Goal: Task Accomplishment & Management: Manage account settings

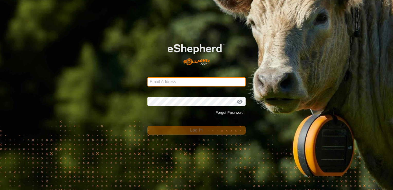
type input "[EMAIL_ADDRESS][DOMAIN_NAME]"
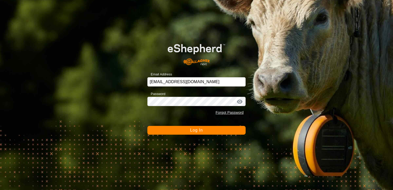
click at [198, 128] on span "Log In" at bounding box center [196, 130] width 13 height 4
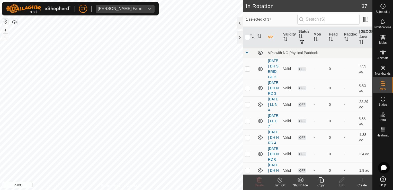
click at [322, 183] on icon at bounding box center [321, 180] width 6 height 6
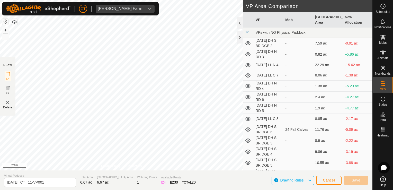
click at [120, 189] on html "[PERSON_NAME] Farm Schedules Notifications Mobs Animals Neckbands VPs Status In…" at bounding box center [196, 95] width 393 height 190
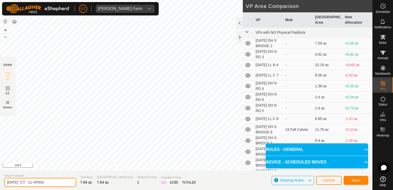
click at [56, 182] on input "[DATE] CT 11-VP001" at bounding box center [40, 182] width 72 height 9
type input "[DATE] CT 11-VP002"
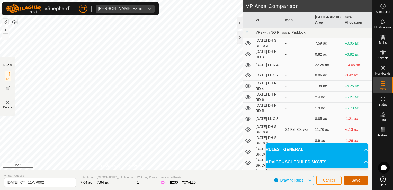
click at [352, 179] on span "Save" at bounding box center [355, 180] width 9 height 4
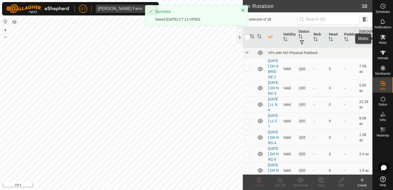
click at [383, 37] on icon at bounding box center [383, 37] width 6 height 5
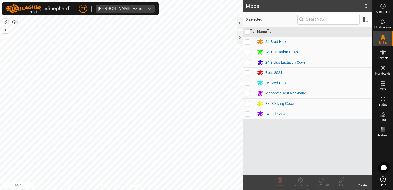
click at [249, 82] on p-checkbox at bounding box center [247, 83] width 5 height 4
checkbox input "true"
click at [321, 178] on icon at bounding box center [321, 180] width 6 height 6
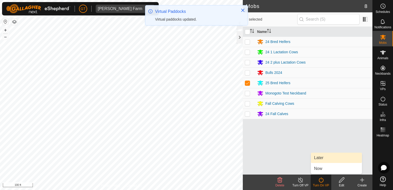
click at [329, 159] on link "Later" at bounding box center [336, 157] width 51 height 10
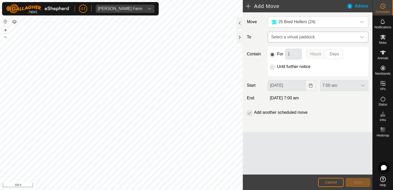
click at [361, 41] on div "dropdown trigger" at bounding box center [362, 37] width 10 height 10
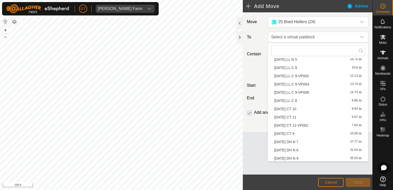
scroll to position [118, 0]
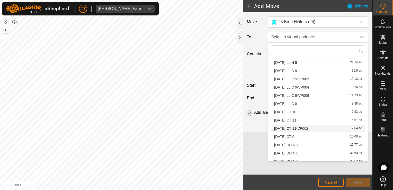
click at [305, 127] on li "[DATE] CT 11-VP002 7.64 ac" at bounding box center [318, 128] width 94 height 8
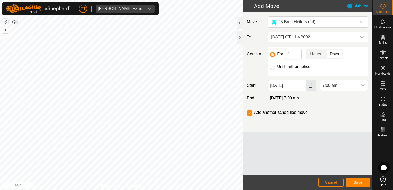
click at [308, 85] on button "Choose Date" at bounding box center [311, 85] width 10 height 11
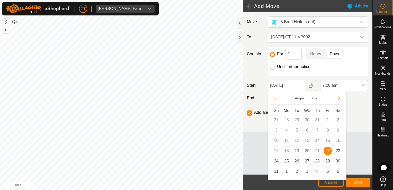
click at [270, 67] on input "Until further notice" at bounding box center [272, 67] width 5 height 5
radio input "true"
checkbox input "false"
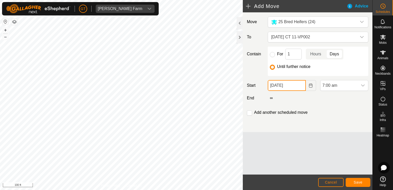
click at [300, 87] on input "[DATE]" at bounding box center [287, 85] width 38 height 11
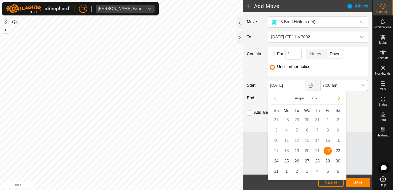
click at [363, 84] on icon "dropdown trigger" at bounding box center [363, 85] width 4 height 4
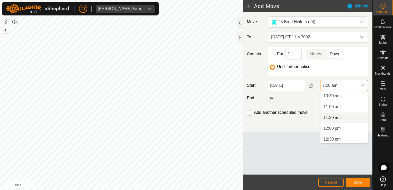
scroll to position [239, 0]
click at [343, 117] on li "12:00 pm" at bounding box center [344, 117] width 48 height 10
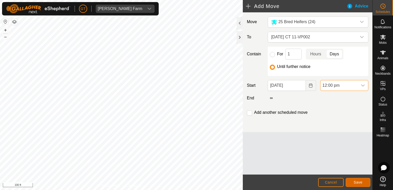
click at [365, 180] on button "Save" at bounding box center [358, 182] width 25 height 9
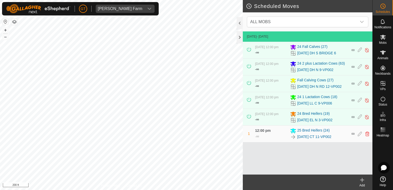
click at [163, 0] on html "[PERSON_NAME] Farm Schedules Notifications Mobs Animals Neckbands VPs Status In…" at bounding box center [196, 95] width 393 height 190
click at [193, 0] on html "[PERSON_NAME] Farm Schedules Notifications Mobs Animals Neckbands VPs Status In…" at bounding box center [196, 95] width 393 height 190
click at [270, 138] on div "Scheduled Moves ALL MOBS [DATE] - [DATE] [DATE] 12:00 pm - ∞ 24 Fall Calves [PH…" at bounding box center [186, 95] width 372 height 190
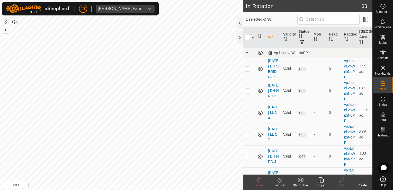
click at [319, 178] on icon at bounding box center [320, 179] width 5 height 5
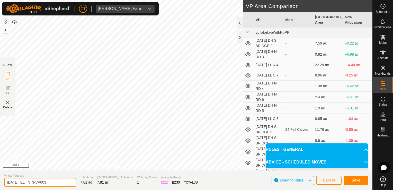
drag, startPoint x: 60, startPoint y: 183, endPoint x: 67, endPoint y: 177, distance: 8.6
click at [62, 180] on input "[DATE] EL N 3-VP003" at bounding box center [40, 182] width 72 height 9
type input "[DATE] EL N 3-VP004"
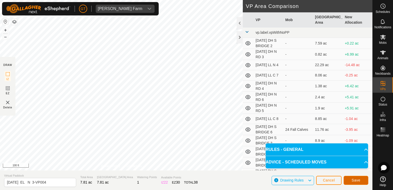
click at [352, 180] on span "Save" at bounding box center [355, 180] width 9 height 4
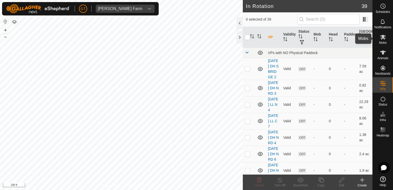
click at [383, 37] on icon at bounding box center [383, 37] width 6 height 5
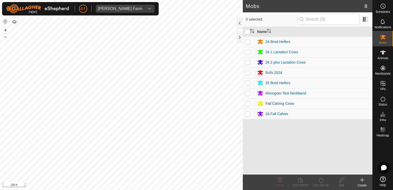
click at [249, 41] on p-checkbox at bounding box center [247, 42] width 5 height 4
checkbox input "true"
click at [322, 179] on icon at bounding box center [321, 180] width 6 height 6
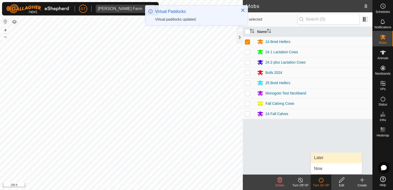
click at [322, 156] on link "Later" at bounding box center [336, 157] width 51 height 10
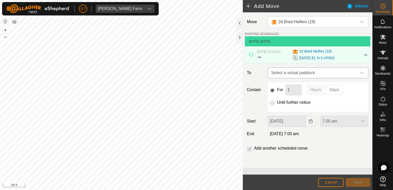
click at [362, 71] on icon "dropdown trigger" at bounding box center [362, 73] width 4 height 4
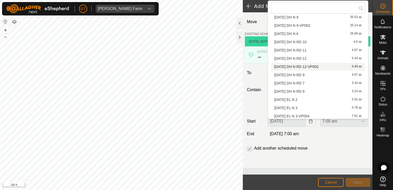
scroll to position [221, 0]
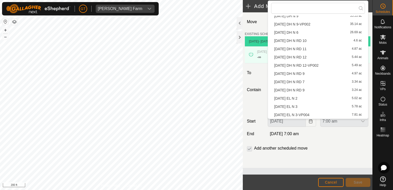
click at [325, 115] on li "[DATE] EL N 3-VP004 7.81 ac" at bounding box center [318, 115] width 94 height 8
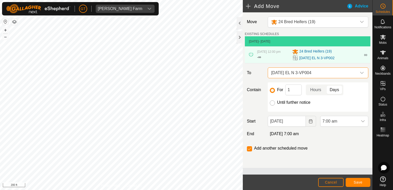
click at [270, 102] on input "Until further notice" at bounding box center [272, 102] width 5 height 5
radio input "true"
checkbox input "false"
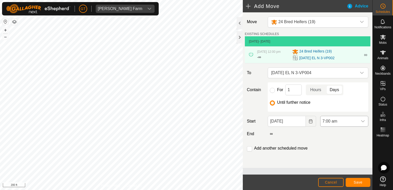
click at [363, 120] on icon "dropdown trigger" at bounding box center [363, 121] width 4 height 4
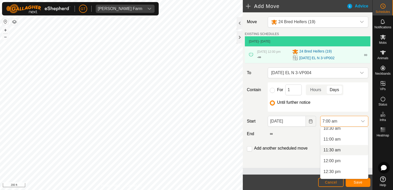
scroll to position [239, 0]
click at [340, 153] on li "12:00 pm" at bounding box center [344, 153] width 48 height 10
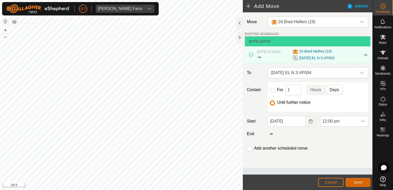
click at [358, 182] on span "Save" at bounding box center [357, 182] width 9 height 4
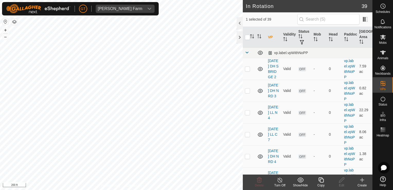
click at [323, 178] on icon at bounding box center [320, 179] width 5 height 5
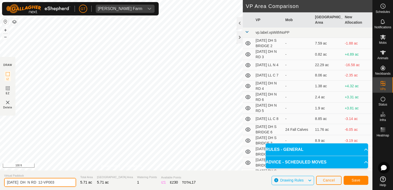
click at [63, 179] on input "[DATE] DH N RD 12-VP003" at bounding box center [40, 182] width 72 height 9
type input "[DATE] DH N RD 12-VP004"
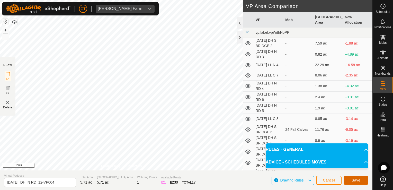
click at [356, 180] on span "Save" at bounding box center [355, 180] width 9 height 4
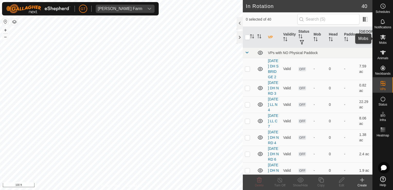
click at [381, 36] on icon at bounding box center [383, 37] width 6 height 5
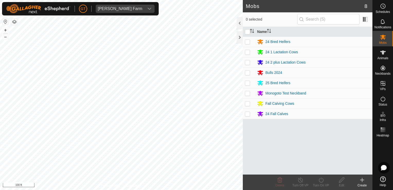
click at [248, 102] on p-checkbox at bounding box center [247, 103] width 5 height 4
checkbox input "true"
click at [319, 179] on icon at bounding box center [321, 179] width 5 height 5
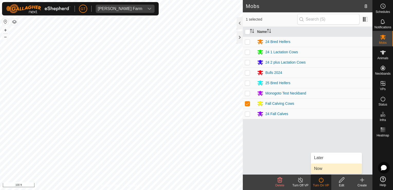
click at [324, 170] on link "Now" at bounding box center [336, 168] width 51 height 10
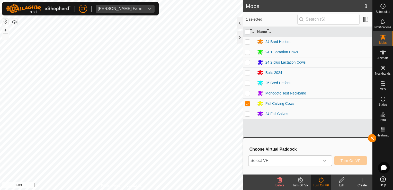
click at [326, 161] on icon "dropdown trigger" at bounding box center [324, 160] width 4 height 4
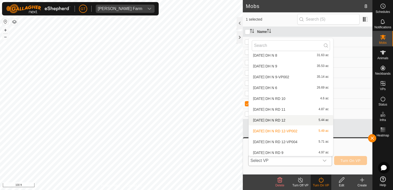
scroll to position [283, 0]
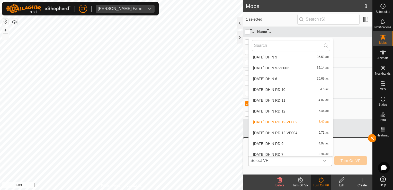
click at [302, 134] on li "[DATE] DH N RD 12-VP004 5.71 ac" at bounding box center [291, 133] width 84 height 10
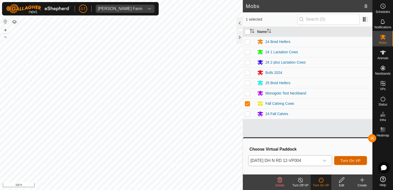
click at [353, 160] on span "Turn On VP" at bounding box center [350, 160] width 20 height 4
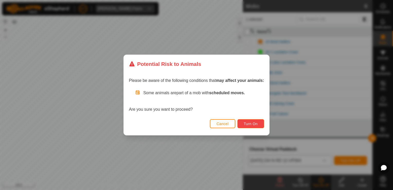
click at [252, 124] on span "Turn On" at bounding box center [251, 124] width 14 height 4
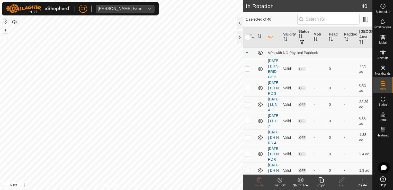
click at [322, 182] on icon at bounding box center [320, 179] width 5 height 5
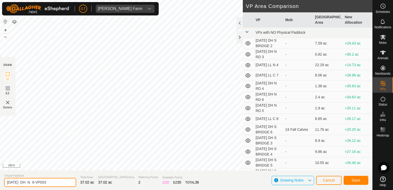
click at [60, 184] on input "[DATE] DH N 9-VP003" at bounding box center [40, 182] width 72 height 9
type input "[DATE] DH N 9-VP004"
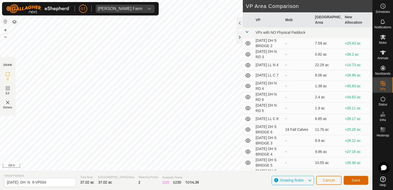
click at [357, 180] on span "Save" at bounding box center [355, 180] width 9 height 4
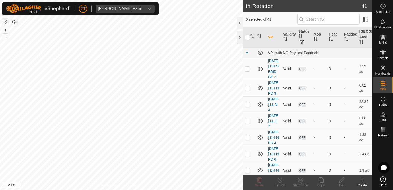
checkbox input "true"
click at [215, 189] on html "[PERSON_NAME] Farm Schedules Notifications Mobs Animals Neckbands VPs Status In…" at bounding box center [196, 95] width 393 height 190
click at [321, 179] on icon at bounding box center [321, 180] width 6 height 6
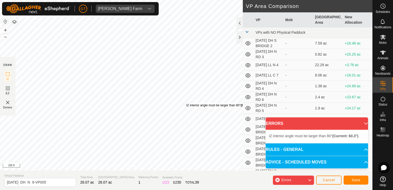
click at [186, 103] on div "IZ interior angle must be larger than 80° (Current: 60.3°) ." at bounding box center [225, 105] width 78 height 5
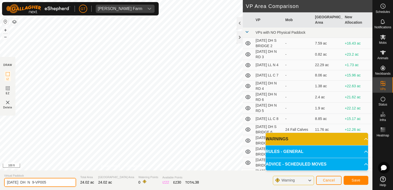
click at [67, 180] on input "[DATE] DH N 9-VP005" at bounding box center [40, 182] width 72 height 9
type input "[DATE] DH N 9-VP006"
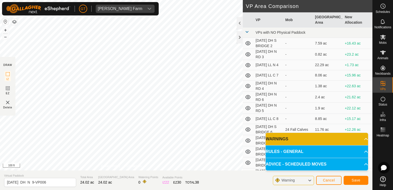
click at [291, 178] on span "Warning" at bounding box center [287, 180] width 13 height 4
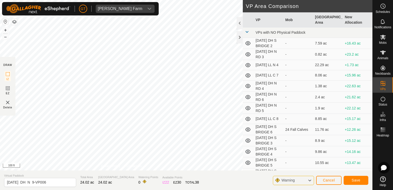
drag, startPoint x: 291, startPoint y: 178, endPoint x: 301, endPoint y: 182, distance: 10.9
click at [301, 182] on div "Warning" at bounding box center [293, 180] width 41 height 9
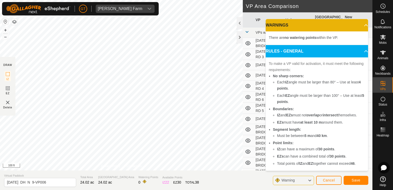
click at [280, 106] on body "[PERSON_NAME] Farm Schedules Notifications Mobs Animals Neckbands VPs Status In…" at bounding box center [196, 95] width 393 height 190
click at [351, 179] on button "Save" at bounding box center [355, 180] width 25 height 9
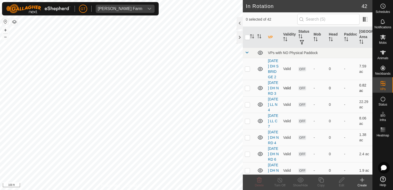
click at [250, 101] on div "In Rotation 42 0 selected of 42 VP Validity Status Mob Head Paddock Grazing Are…" at bounding box center [186, 95] width 372 height 190
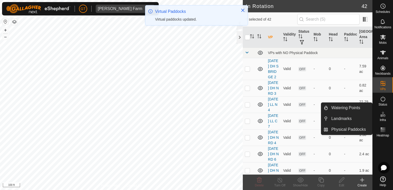
click at [382, 115] on icon at bounding box center [383, 114] width 6 height 6
click at [354, 107] on link "Watering Points" at bounding box center [350, 108] width 44 height 10
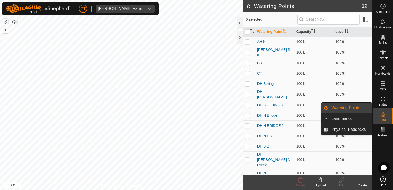
click at [354, 107] on link "Watering Points" at bounding box center [350, 108] width 44 height 10
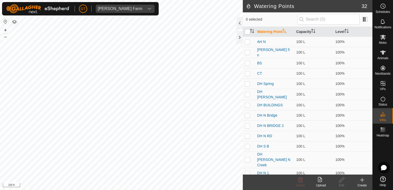
click at [361, 177] on icon at bounding box center [362, 180] width 6 height 6
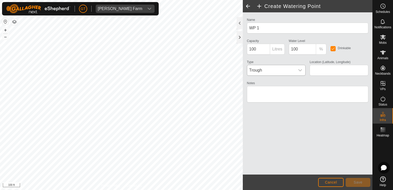
click at [299, 68] on icon "dropdown trigger" at bounding box center [300, 70] width 4 height 4
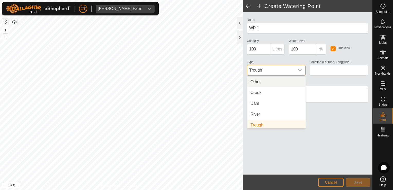
scroll to position [2, 0]
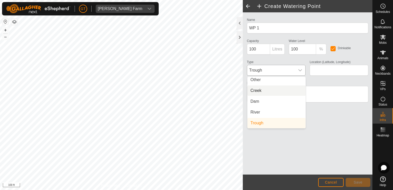
click at [287, 91] on li "Creek" at bounding box center [276, 90] width 58 height 10
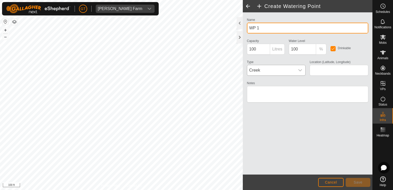
click at [314, 30] on input "WP 1" at bounding box center [307, 28] width 121 height 11
type input "W"
type input "LL N"
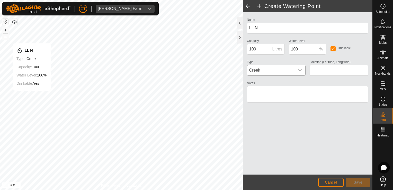
type input "42.286270, -90.076942"
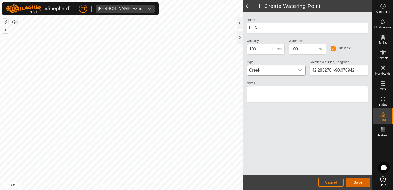
click at [359, 181] on span "Save" at bounding box center [357, 182] width 9 height 4
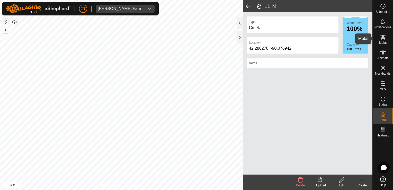
click at [383, 34] on icon at bounding box center [383, 37] width 6 height 6
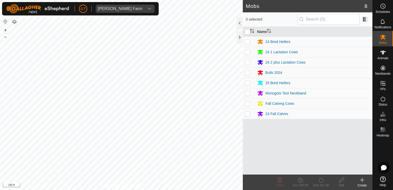
drag, startPoint x: 246, startPoint y: 61, endPoint x: 250, endPoint y: 60, distance: 3.7
click at [248, 61] on p-checkbox at bounding box center [247, 62] width 5 height 4
checkbox input "true"
click at [322, 180] on icon at bounding box center [321, 180] width 6 height 6
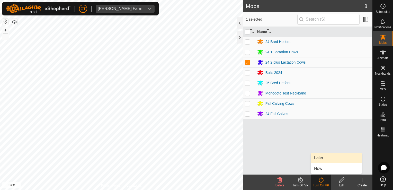
click at [328, 158] on link "Later" at bounding box center [336, 157] width 51 height 10
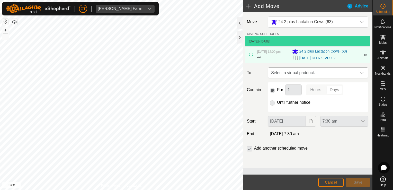
click at [362, 72] on icon "dropdown trigger" at bounding box center [362, 73] width 4 height 2
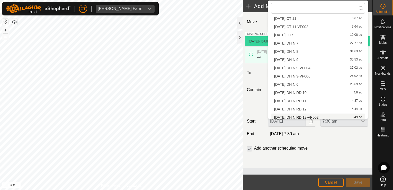
scroll to position [169, 0]
click at [314, 86] on li "[DATE] DH N 9-VP006 24.02 ac" at bounding box center [318, 85] width 94 height 8
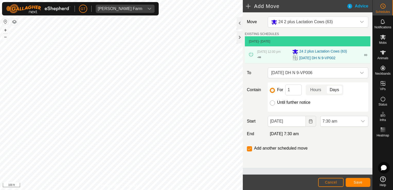
click at [272, 101] on input "Until further notice" at bounding box center [272, 102] width 5 height 5
radio input "true"
checkbox input "false"
click at [362, 122] on icon "dropdown trigger" at bounding box center [363, 121] width 4 height 4
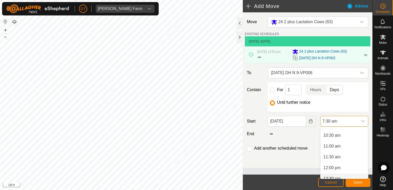
scroll to position [229, 0]
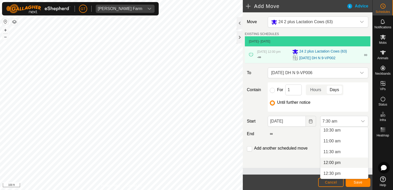
click at [332, 162] on li "12:00 pm" at bounding box center [344, 162] width 48 height 10
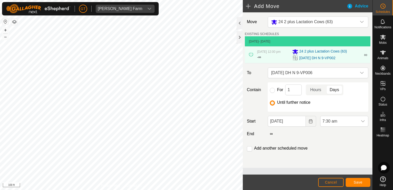
scroll to position [162, 0]
click at [362, 183] on span "Save" at bounding box center [357, 182] width 9 height 4
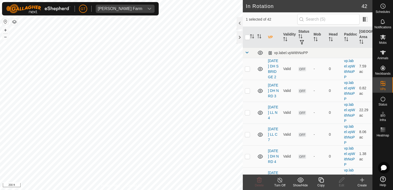
click at [324, 179] on copy-svg-icon at bounding box center [321, 180] width 21 height 6
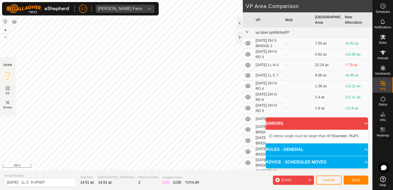
click at [272, 110] on div "DRAW IZ EZ Delete Privacy Policy Contact Us + – ⇧ i 200 ft VP Area Comparison V…" at bounding box center [186, 85] width 372 height 170
click at [192, 133] on div "IZ interior angle must be larger than 80° (Current: 75.8°) . + – ⇧ i 200 ft" at bounding box center [121, 85] width 243 height 170
click at [46, 86] on div "IZ interior angle must be larger than 80° (Current: 77.3°) . + – ⇧ i 200 ft" at bounding box center [121, 85] width 243 height 170
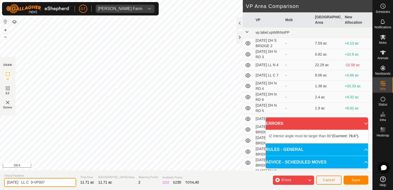
click at [60, 184] on input "[DATE] LL C 9-VP007" at bounding box center [40, 182] width 72 height 9
type input "[DATE] LL C 9-VP008"
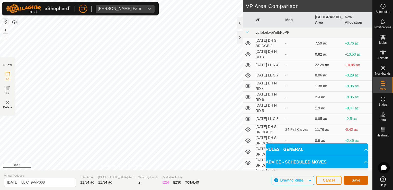
click at [359, 178] on span "Save" at bounding box center [355, 180] width 9 height 4
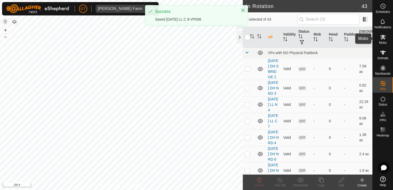
click at [383, 38] on icon at bounding box center [383, 37] width 6 height 5
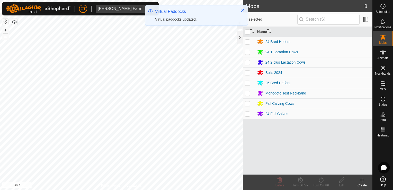
click at [248, 50] on p-checkbox at bounding box center [247, 52] width 5 height 4
checkbox input "true"
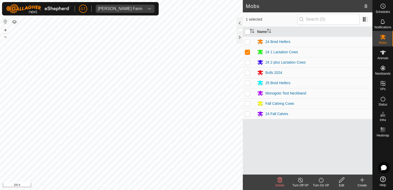
click at [320, 179] on icon at bounding box center [321, 180] width 6 height 6
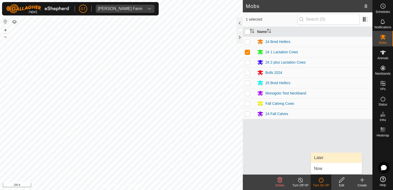
click at [325, 159] on link "Later" at bounding box center [336, 157] width 51 height 10
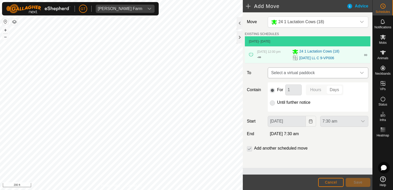
click at [363, 73] on icon "dropdown trigger" at bounding box center [362, 73] width 4 height 4
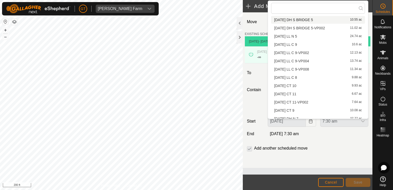
scroll to position [103, 0]
click at [330, 67] on li "[DATE] LL C 9-VP008 11.34 ac" at bounding box center [318, 69] width 94 height 8
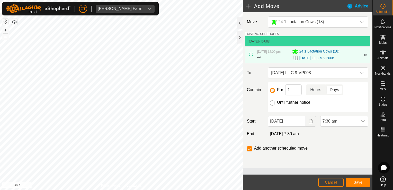
click at [272, 103] on input "Until further notice" at bounding box center [272, 102] width 5 height 5
radio input "true"
checkbox input "false"
click at [364, 120] on icon "dropdown trigger" at bounding box center [363, 121] width 4 height 2
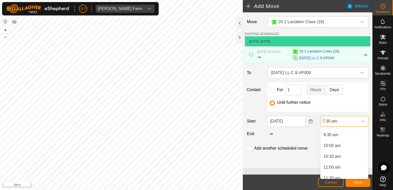
scroll to position [224, 0]
click at [334, 167] on li "12:00 pm" at bounding box center [344, 167] width 48 height 10
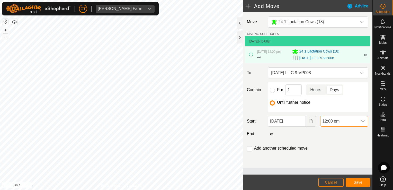
scroll to position [162, 0]
click at [356, 180] on span "Save" at bounding box center [357, 182] width 9 height 4
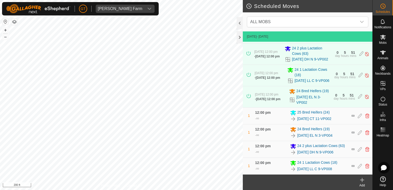
scroll to position [30, 0]
